Goal: Find specific page/section: Find specific page/section

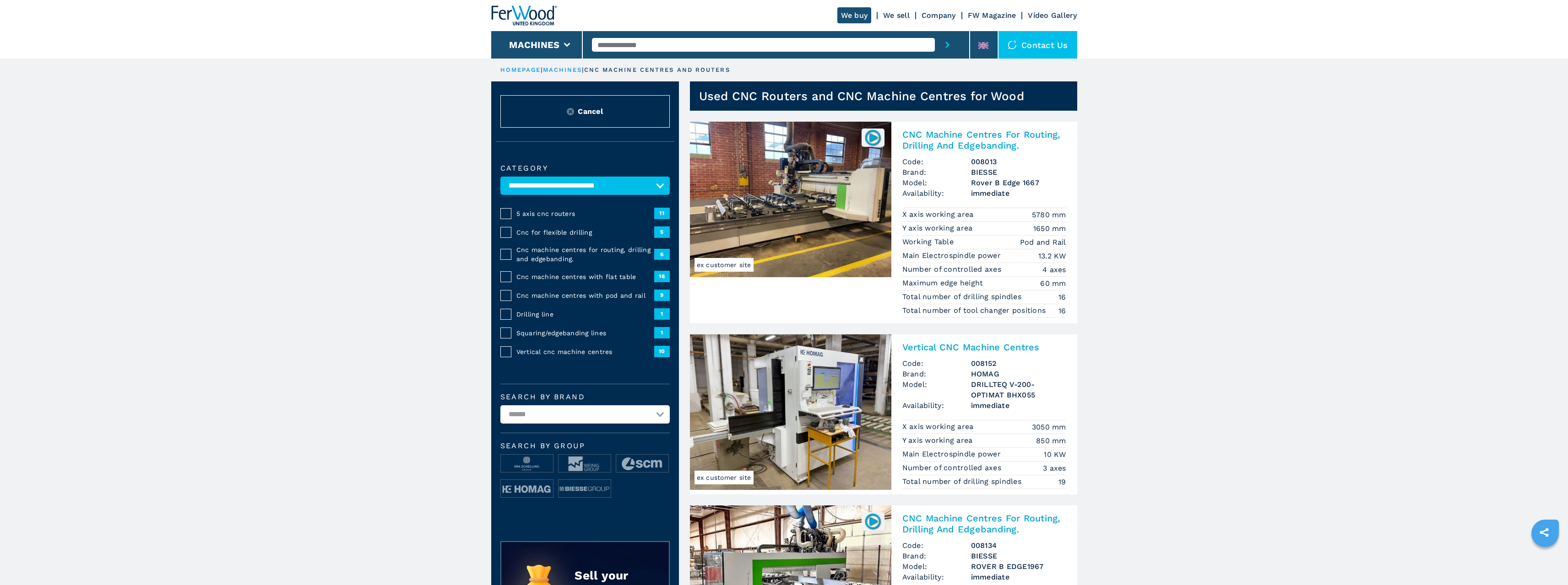
click at [689, 40] on input "text" at bounding box center [763, 45] width 343 height 14
click at [935, 31] on button "submit-button" at bounding box center [947, 45] width 25 height 28
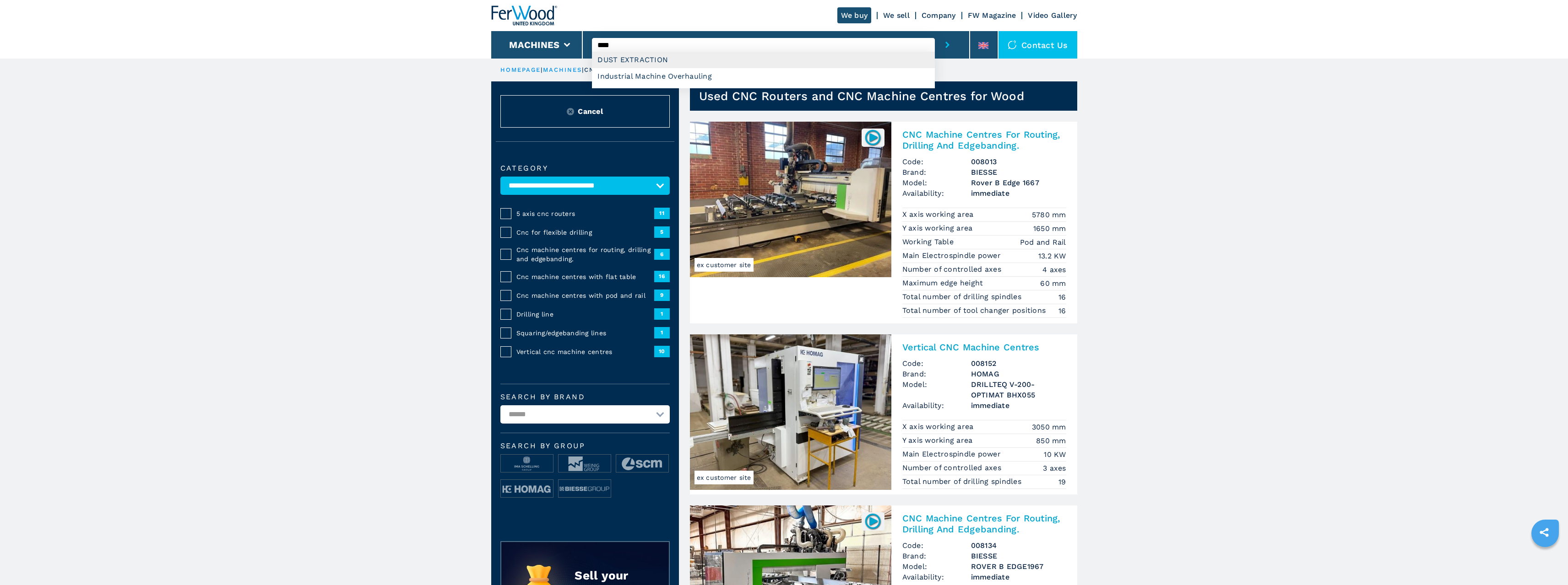
click at [658, 58] on div "DUST EXTRACTION" at bounding box center [763, 60] width 343 height 16
type input "**********"
